Goal: Check status

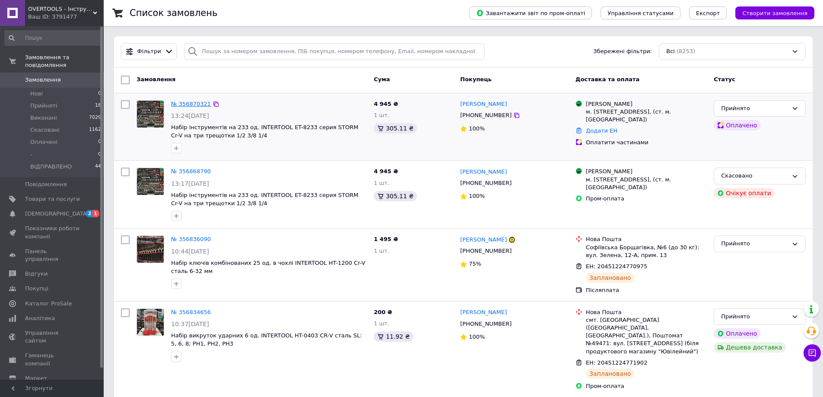
click at [197, 103] on link "№ 356870321" at bounding box center [191, 104] width 40 height 6
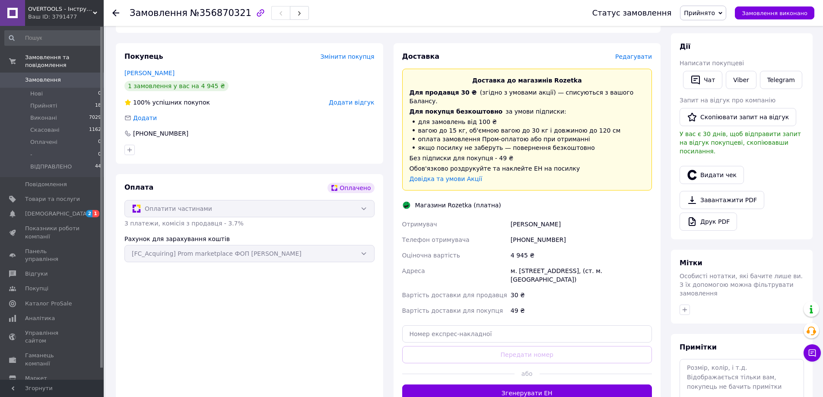
scroll to position [173, 0]
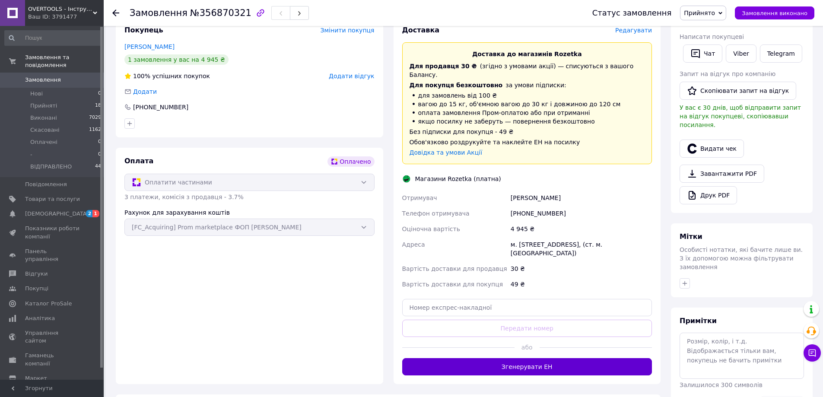
click at [459, 358] on button "Згенерувати ЕН" at bounding box center [527, 366] width 250 height 17
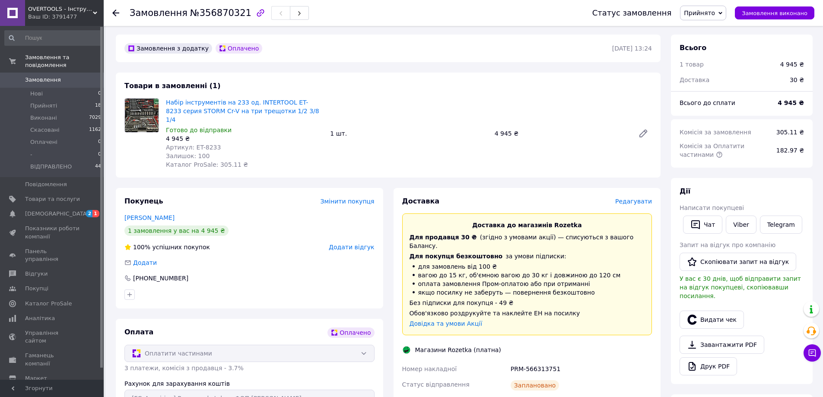
scroll to position [0, 0]
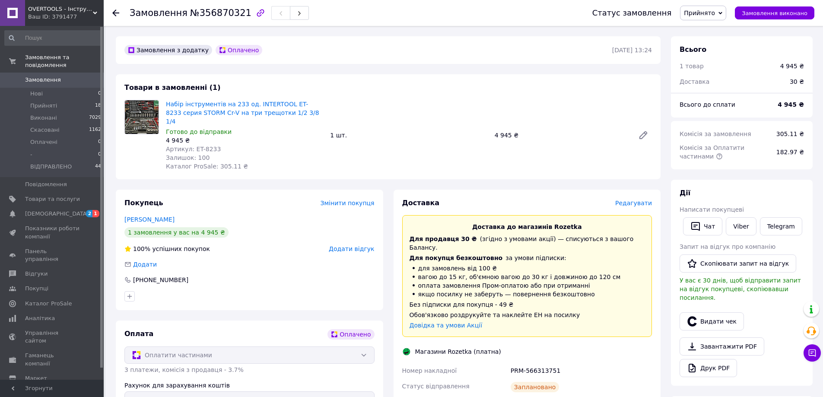
click at [373, 289] on div at bounding box center [249, 296] width 253 height 14
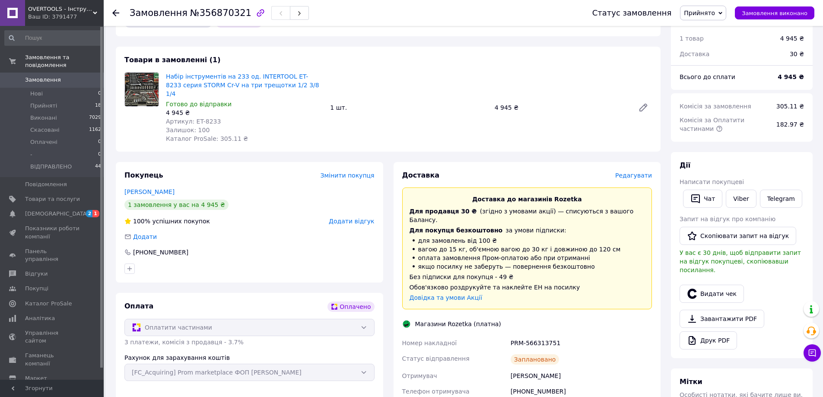
scroll to position [43, 0]
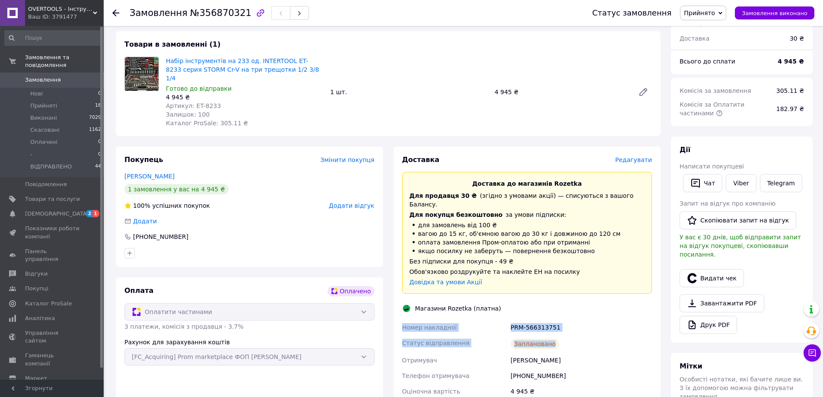
drag, startPoint x: 400, startPoint y: 306, endPoint x: 568, endPoint y: 325, distance: 168.7
click at [568, 325] on div "Номер накладної PRM-566313751 Статус відправлення Заплановано Отримувач Смоляр …" at bounding box center [526, 387] width 253 height 135
click at [580, 335] on div "Заплановано" at bounding box center [581, 343] width 145 height 17
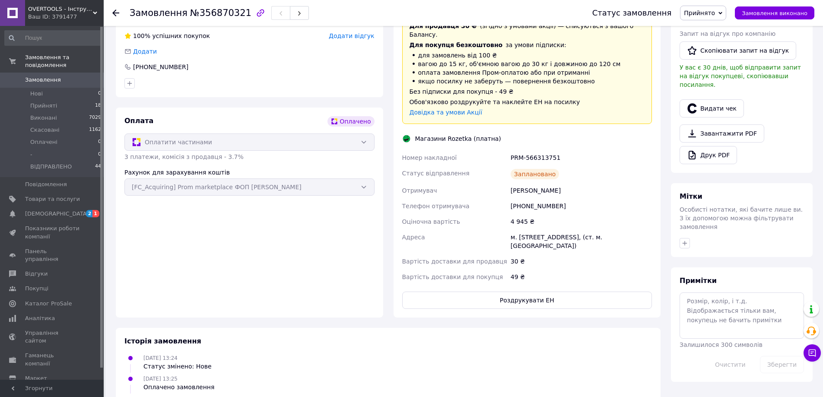
scroll to position [216, 0]
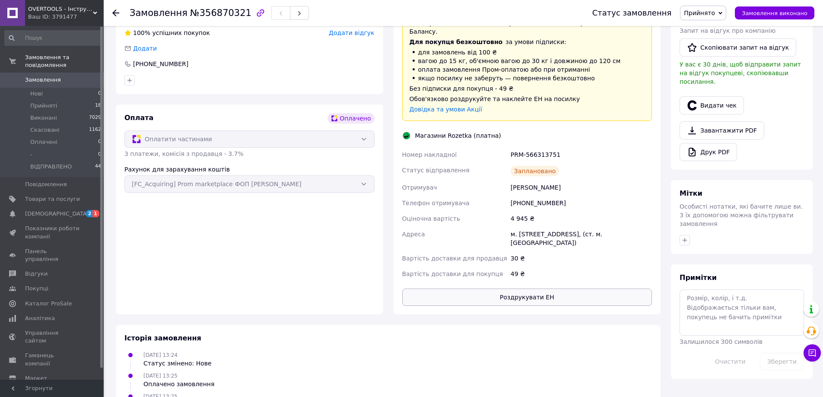
click at [542, 288] on button "Роздрукувати ЕН" at bounding box center [527, 296] width 250 height 17
click at [71, 100] on li "Прийняті 18" at bounding box center [53, 106] width 106 height 12
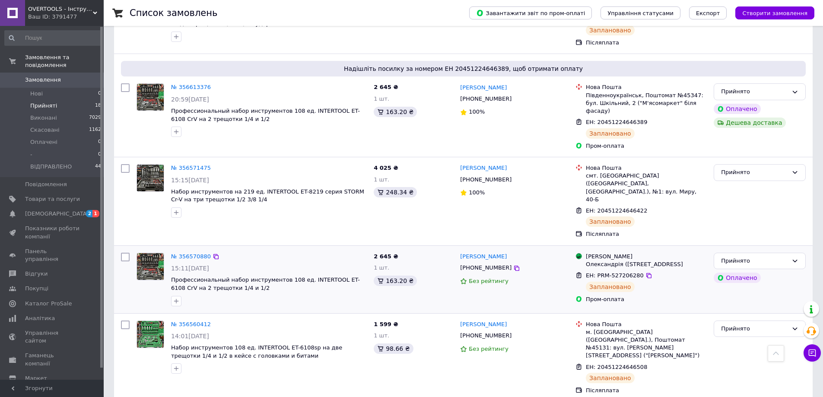
scroll to position [1174, 0]
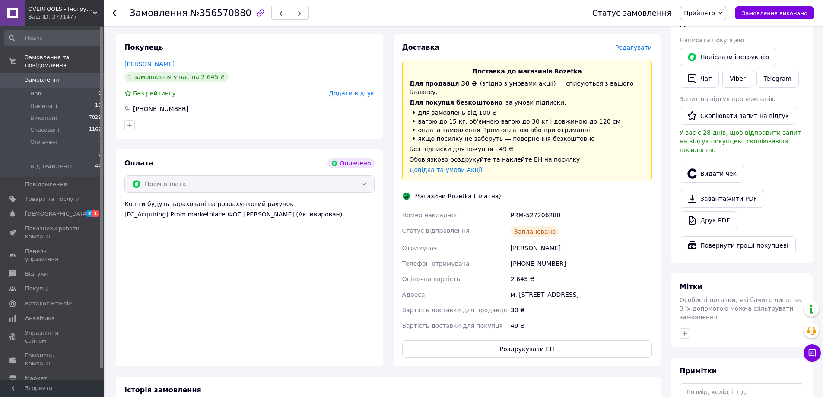
scroll to position [221, 0]
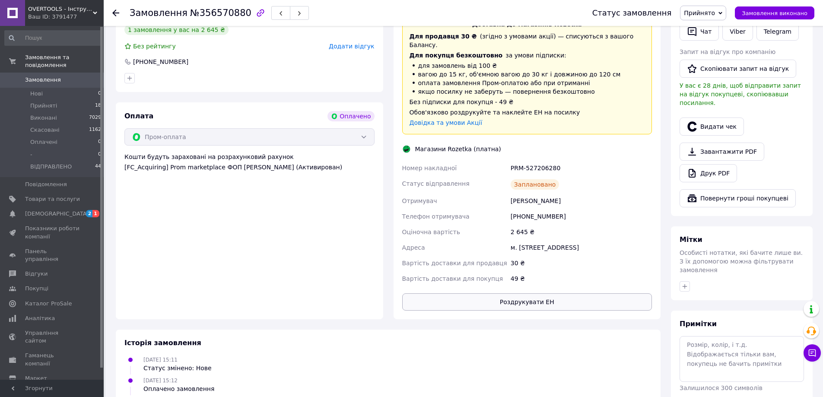
click at [505, 301] on button "Роздрукувати ЕН" at bounding box center [527, 301] width 250 height 17
